Goal: Task Accomplishment & Management: Complete application form

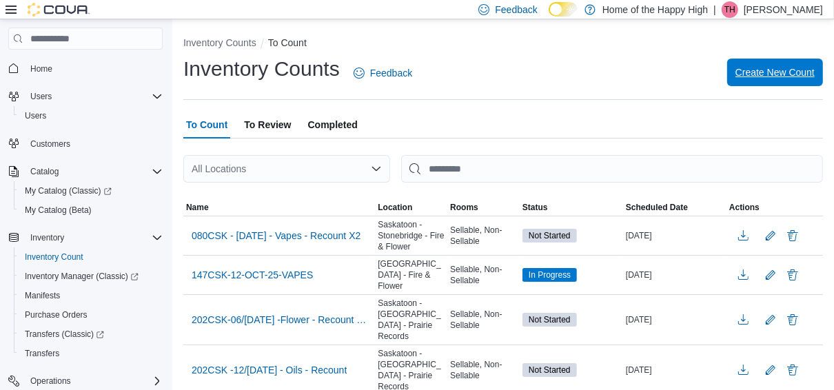
click at [767, 79] on span "Create New Count" at bounding box center [775, 72] width 79 height 14
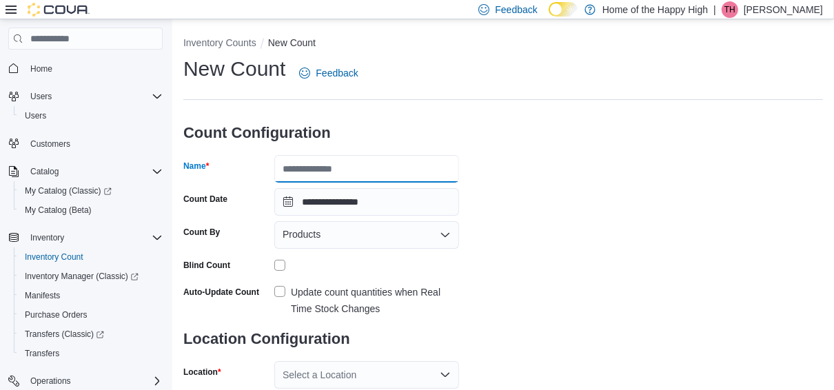
click at [331, 176] on input "Name" at bounding box center [366, 169] width 185 height 28
type input "**********"
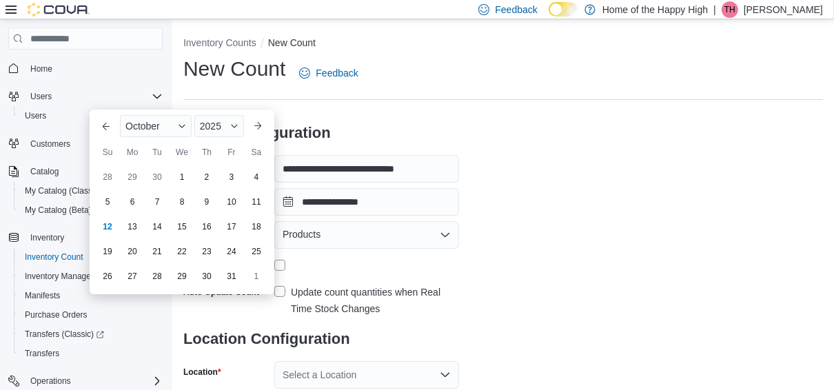
click at [335, 234] on div "Products" at bounding box center [366, 235] width 185 height 28
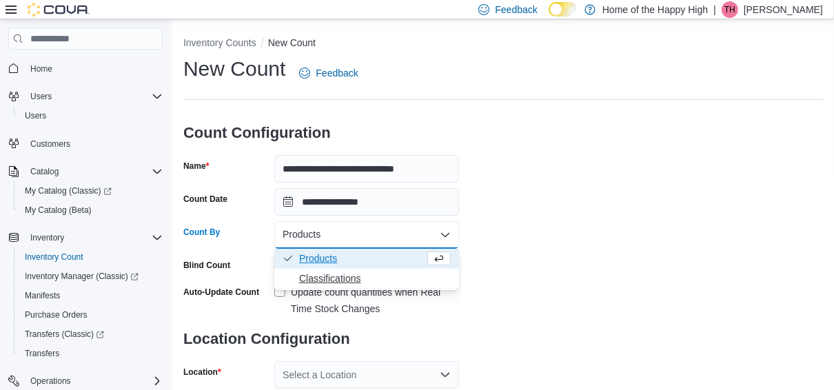
click at [321, 283] on span "Classifications" at bounding box center [375, 279] width 152 height 14
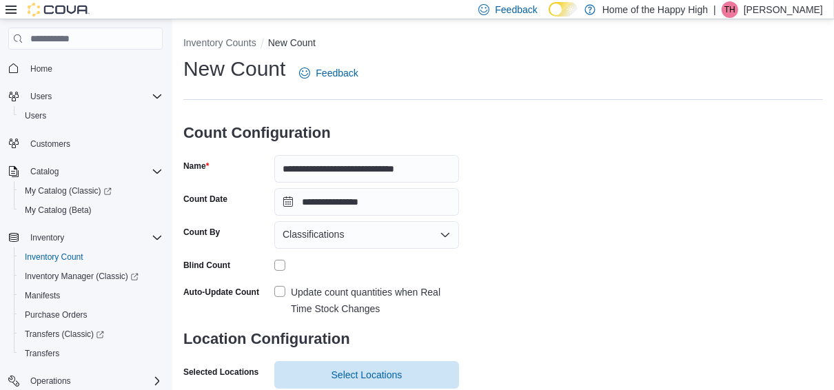
click at [276, 292] on label "Update count quantities when Real Time Stock Changes" at bounding box center [366, 300] width 185 height 33
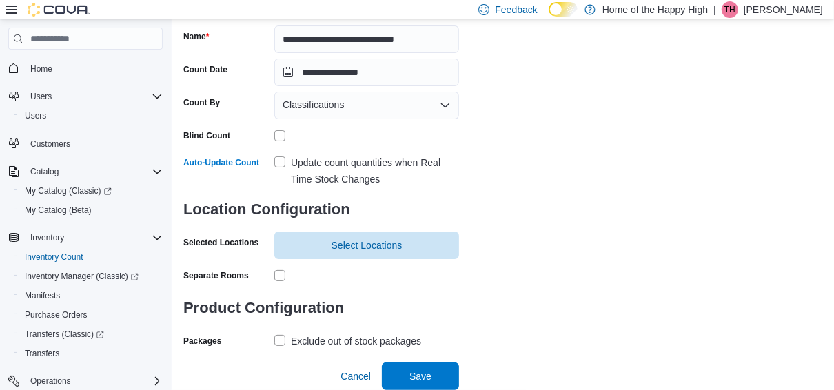
click at [282, 344] on label "Exclude out of stock packages" at bounding box center [347, 341] width 147 height 17
click at [343, 245] on span "Select Locations" at bounding box center [367, 245] width 71 height 14
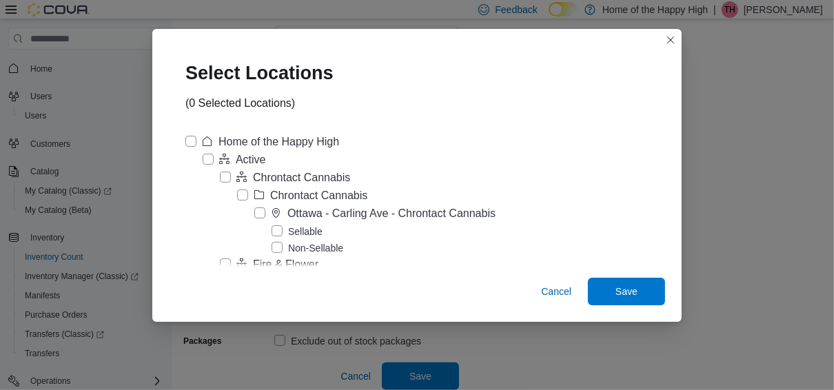
scroll to position [4912, 0]
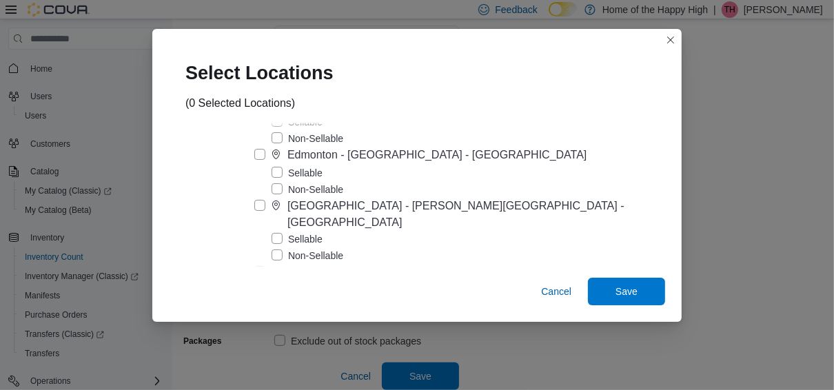
click at [323, 231] on label "Sellable" at bounding box center [297, 239] width 51 height 17
click at [600, 292] on span "Save" at bounding box center [626, 291] width 61 height 28
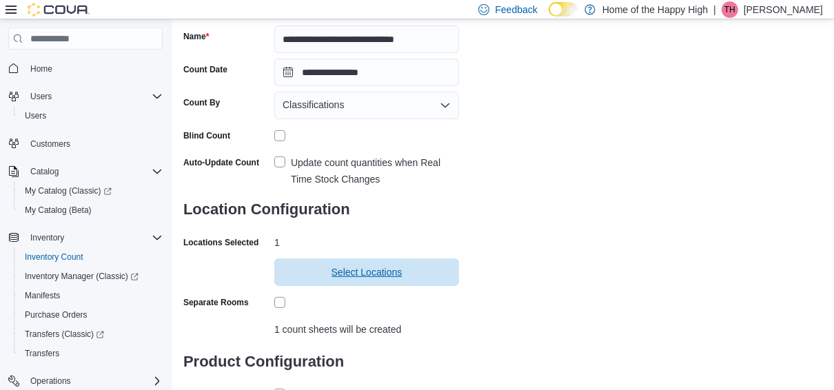
scroll to position [216, 0]
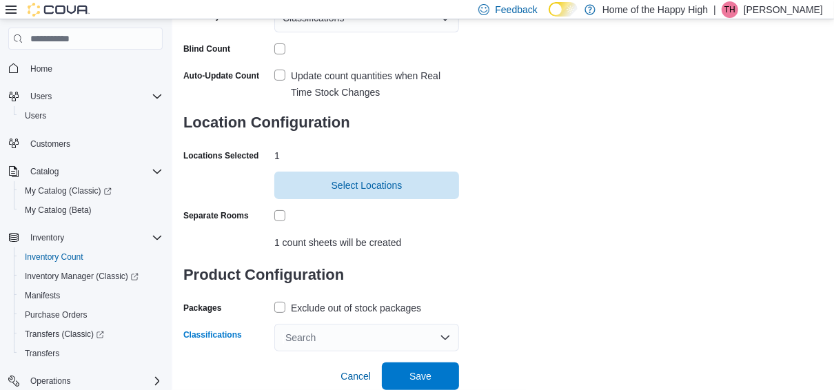
click at [416, 345] on div "Search" at bounding box center [366, 338] width 185 height 28
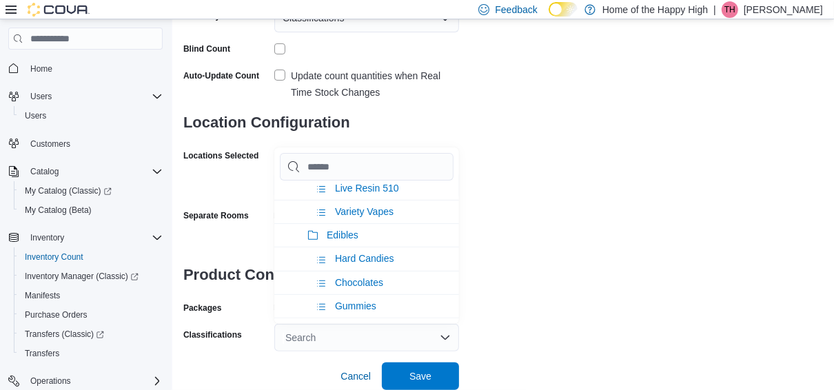
scroll to position [506, 0]
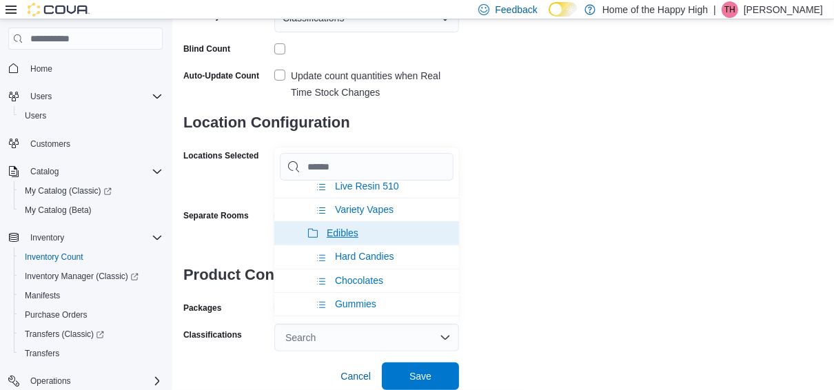
click at [354, 234] on span "Edibles" at bounding box center [343, 233] width 32 height 11
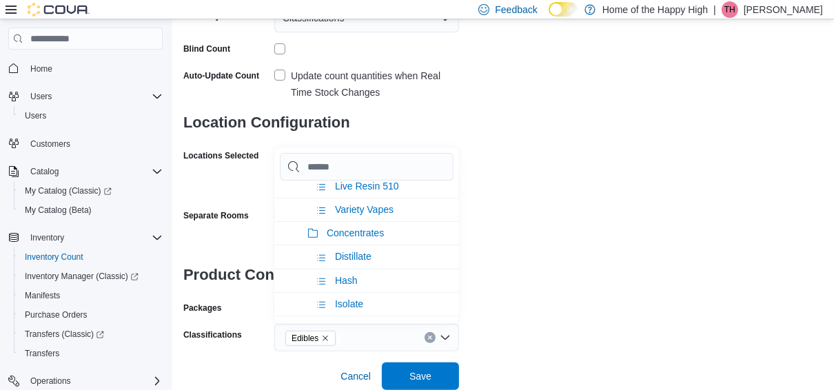
click at [496, 301] on div "**********" at bounding box center [503, 95] width 640 height 513
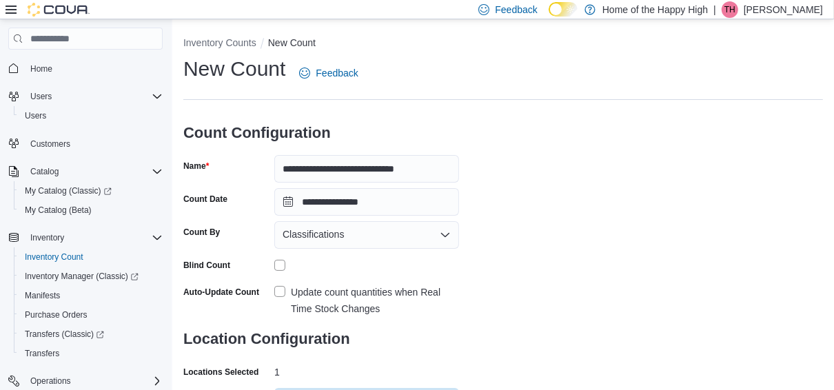
scroll to position [216, 0]
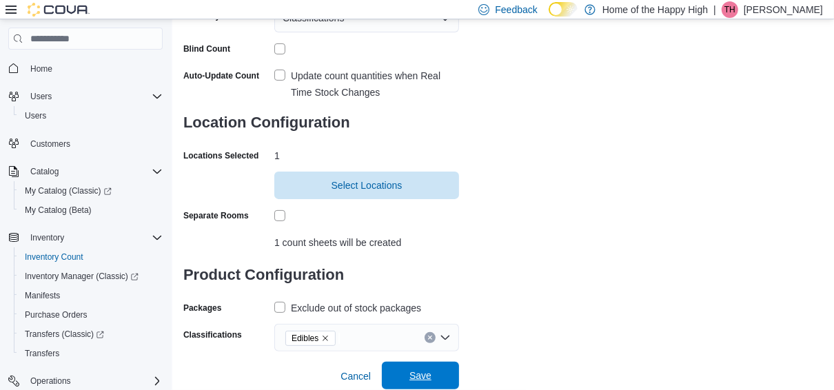
click at [427, 382] on span "Save" at bounding box center [421, 376] width 22 height 14
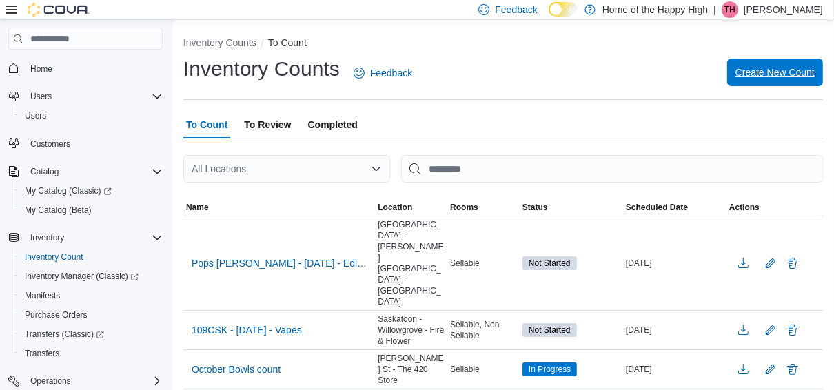
click at [801, 81] on span "Create New Count" at bounding box center [775, 73] width 79 height 28
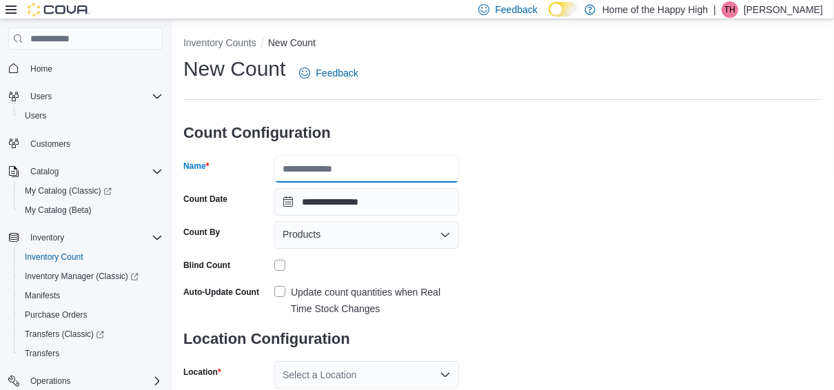
click at [374, 159] on input "Name" at bounding box center [366, 169] width 185 height 28
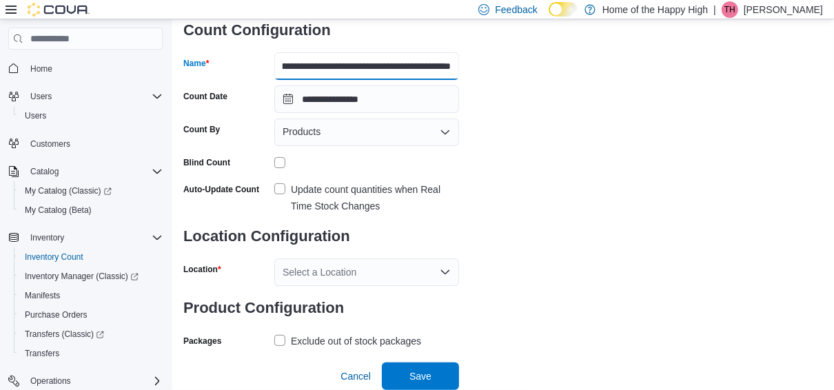
scroll to position [61, 0]
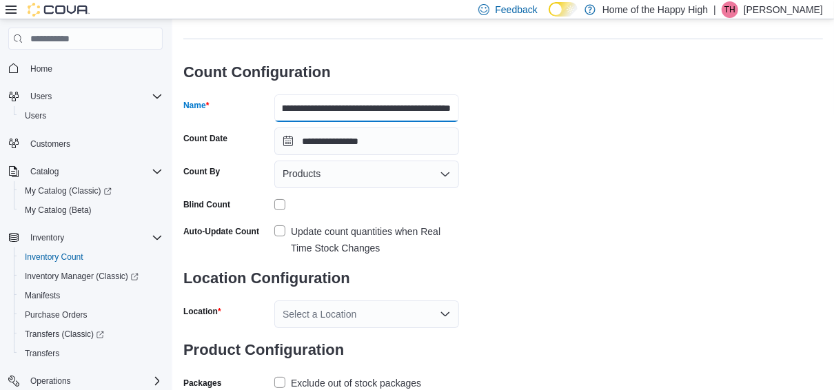
type input "**********"
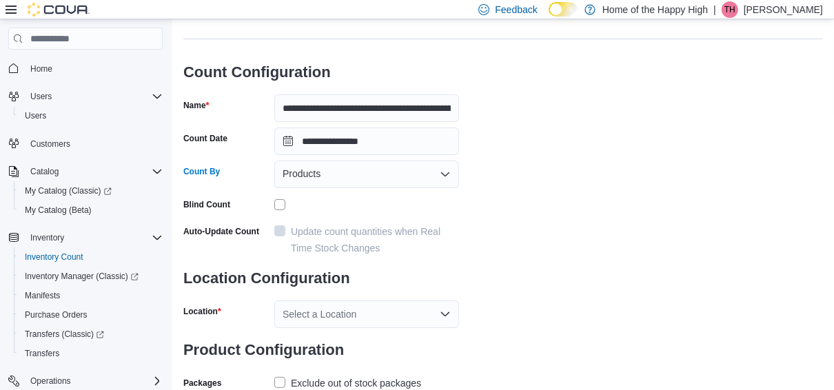
click at [305, 188] on div "Products" at bounding box center [366, 175] width 185 height 28
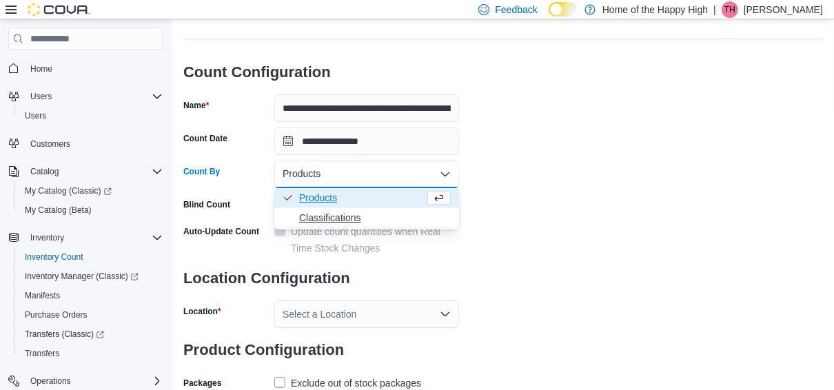
click at [316, 211] on span "Classifications" at bounding box center [375, 218] width 152 height 14
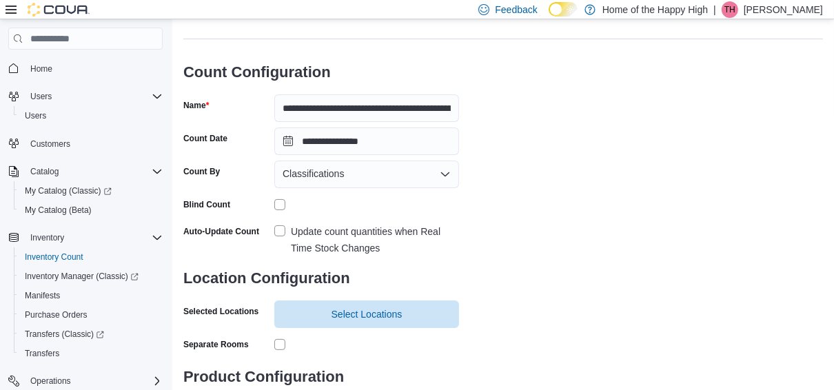
click at [281, 232] on label "Update count quantities when Real Time Stock Changes" at bounding box center [366, 239] width 185 height 33
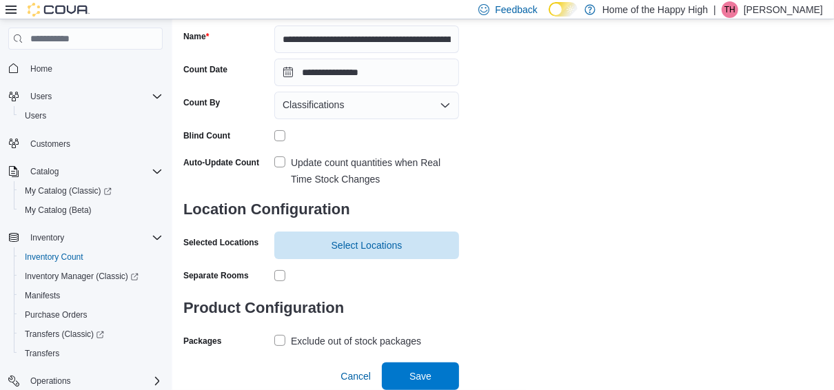
click at [282, 343] on label "Exclude out of stock packages" at bounding box center [347, 341] width 147 height 17
click at [364, 251] on span "Select Locations" at bounding box center [367, 245] width 71 height 14
